Goal: Task Accomplishment & Management: Use online tool/utility

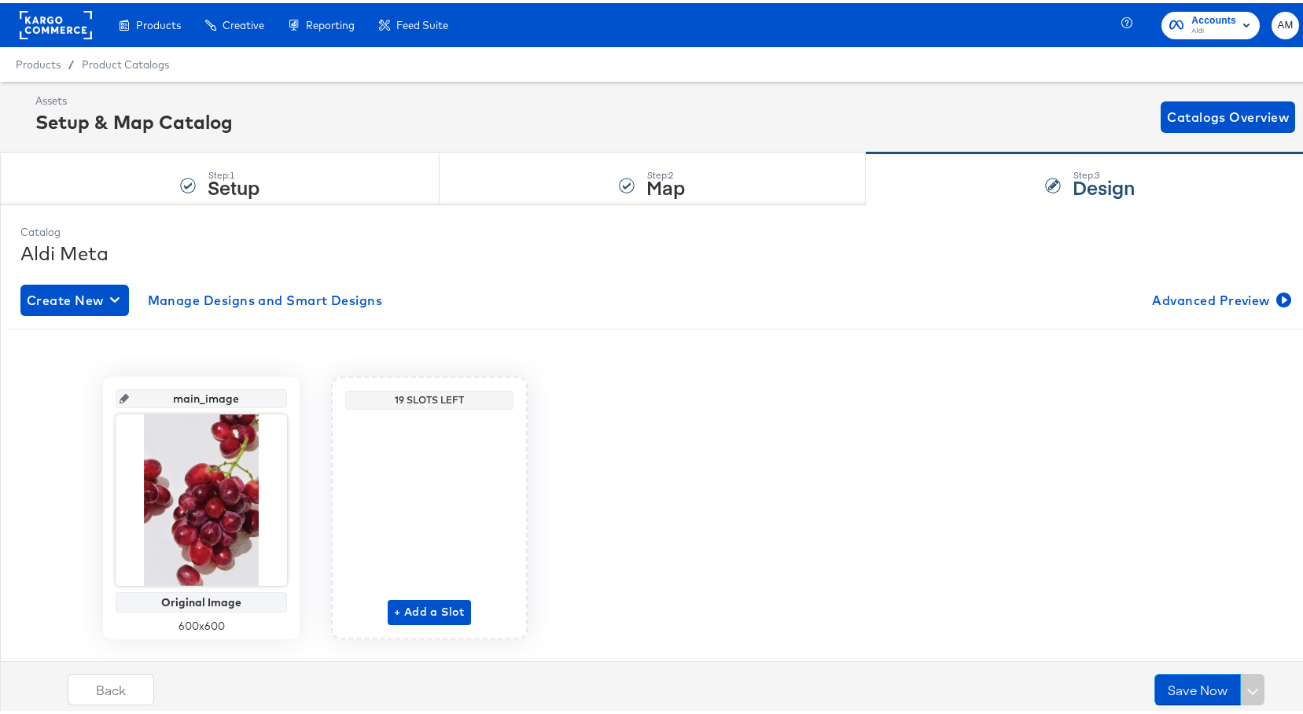
click at [36, 20] on rect at bounding box center [56, 22] width 72 height 28
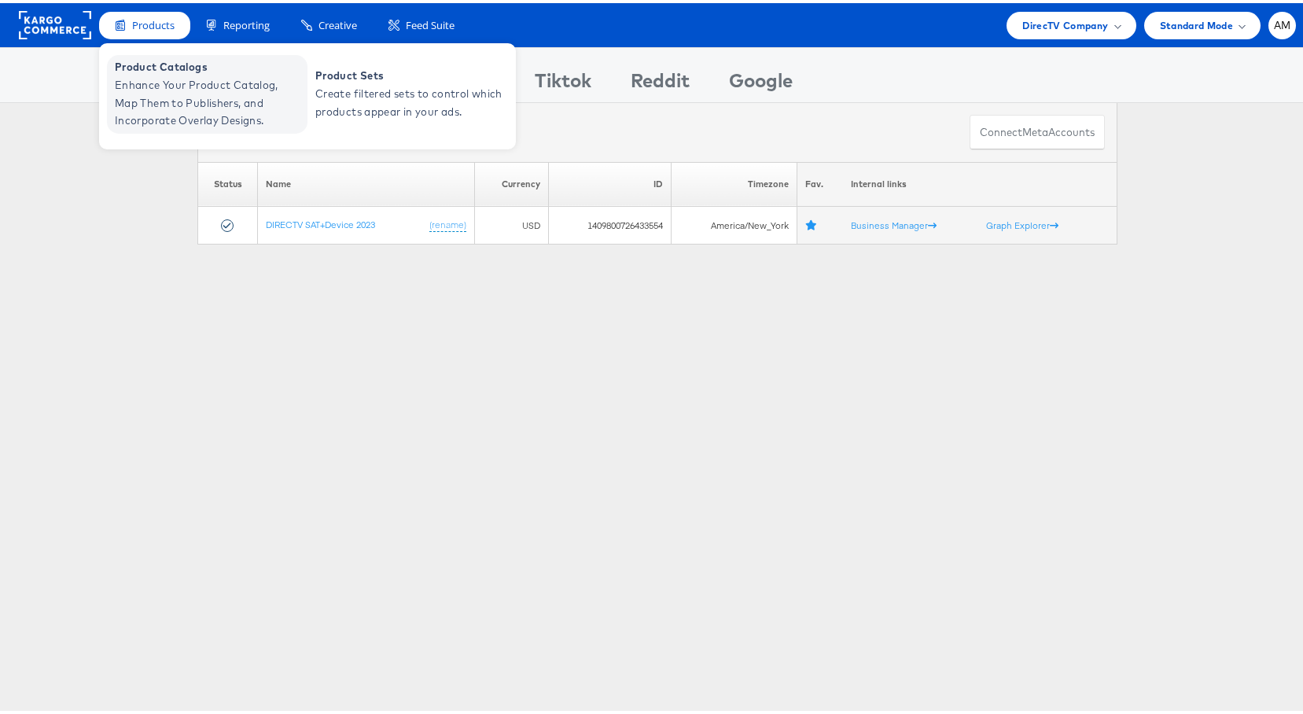
click at [182, 96] on span "Enhance Your Product Catalog, Map Them to Publishers, and Incorporate Overlay D…" at bounding box center [209, 99] width 189 height 53
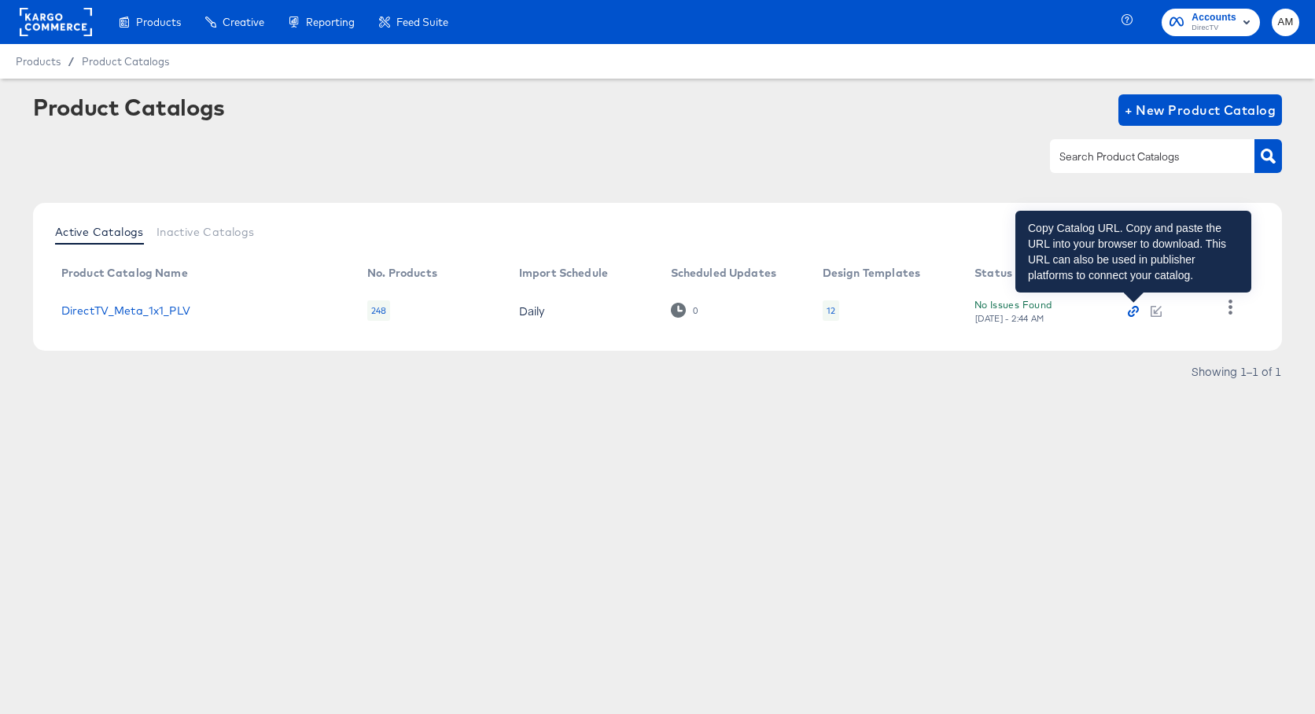
click at [1135, 312] on icon "button" at bounding box center [1133, 311] width 11 height 11
